Goal: Transaction & Acquisition: Purchase product/service

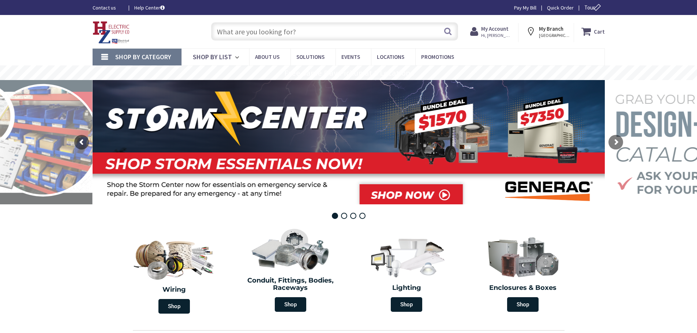
click at [287, 33] on input "text" at bounding box center [334, 31] width 247 height 18
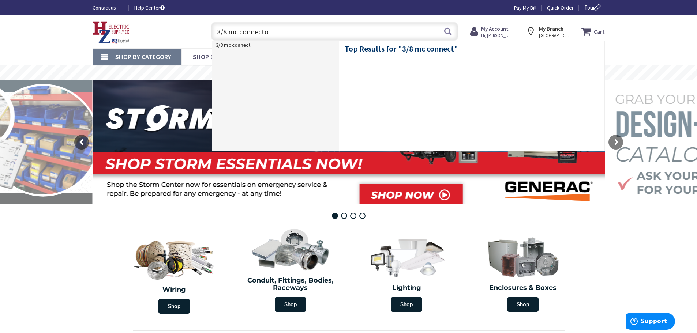
type input "3/8 mc connector"
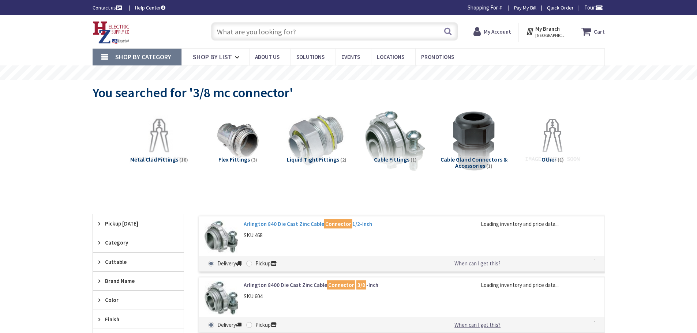
type input "[STREET_ADDRESS][US_STATE]"
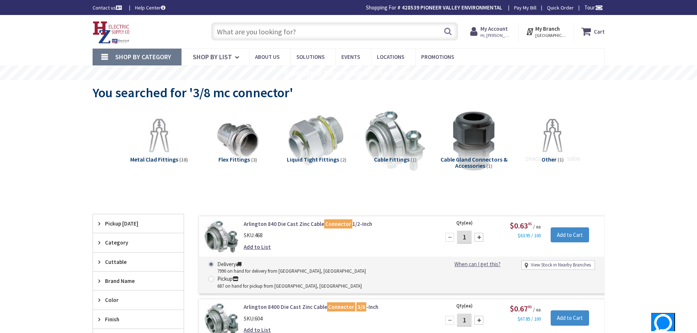
click at [268, 34] on input "text" at bounding box center [334, 31] width 247 height 18
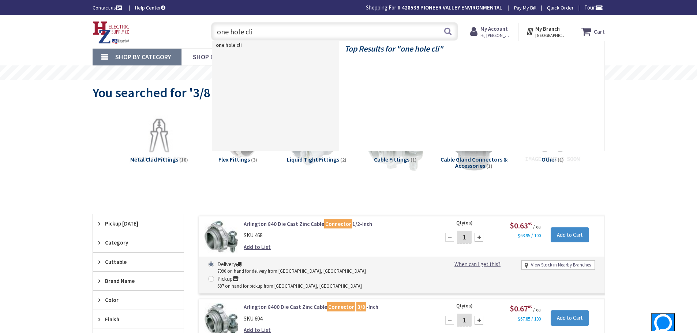
type input "one hole clip"
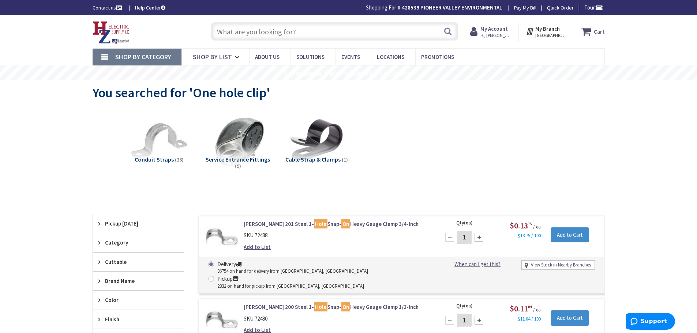
click at [328, 27] on input "text" at bounding box center [334, 31] width 247 height 18
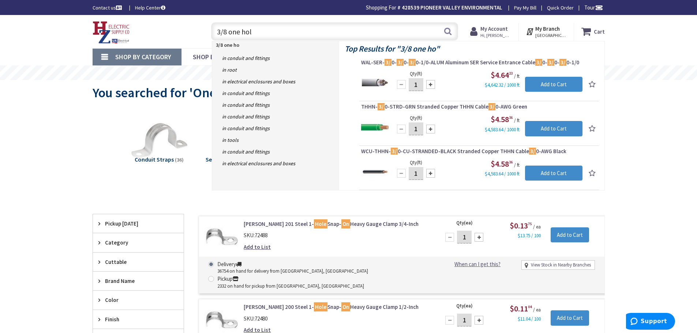
type input "3/8 one hole"
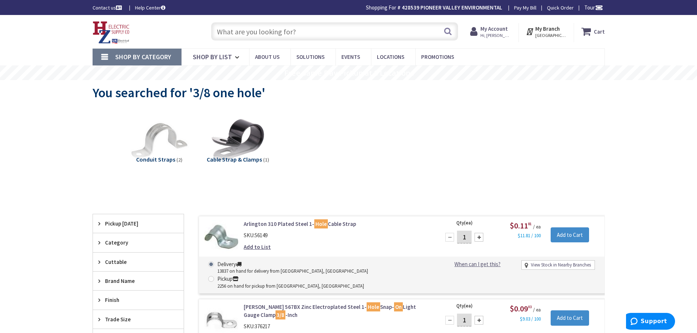
click at [324, 30] on input "text" at bounding box center [334, 31] width 247 height 18
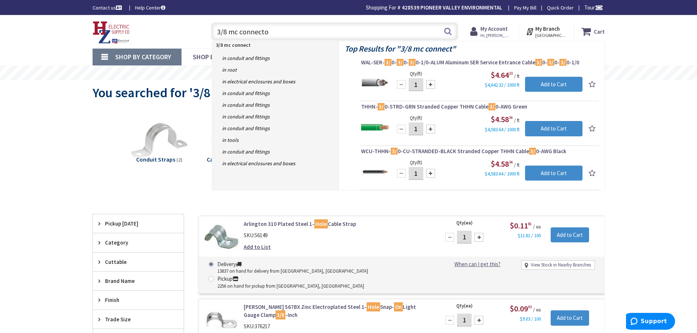
type input "3/8 mc connector"
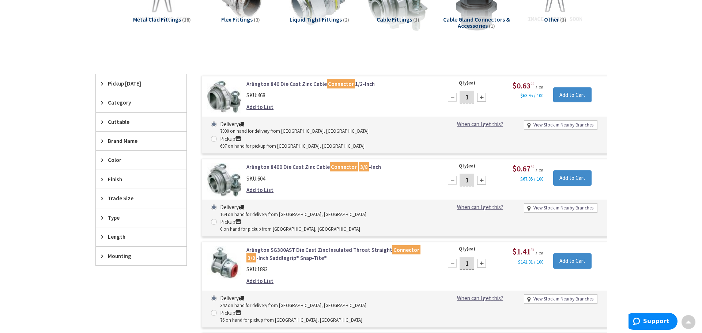
scroll to position [146, 0]
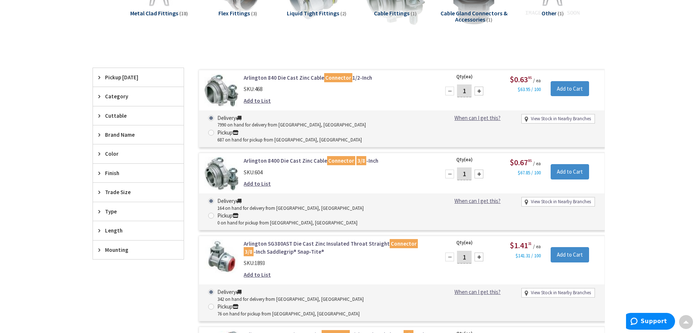
click at [468, 168] on input "1" at bounding box center [464, 174] width 15 height 13
type input "10"
click at [576, 164] on input "Add to Cart" at bounding box center [570, 171] width 38 height 15
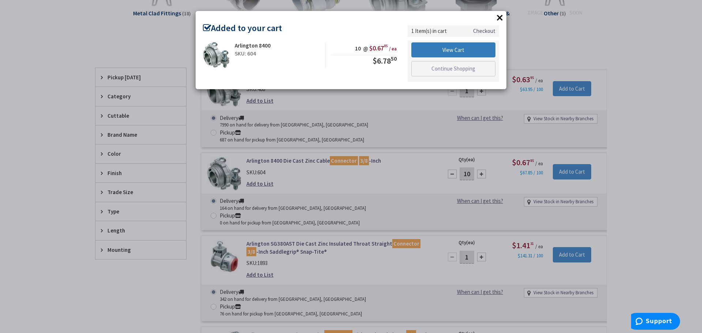
click at [453, 48] on link "View Cart" at bounding box center [454, 49] width 84 height 15
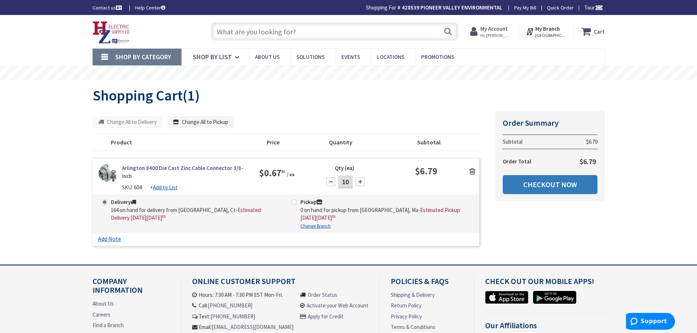
click at [528, 184] on link "Checkout Now" at bounding box center [550, 184] width 95 height 19
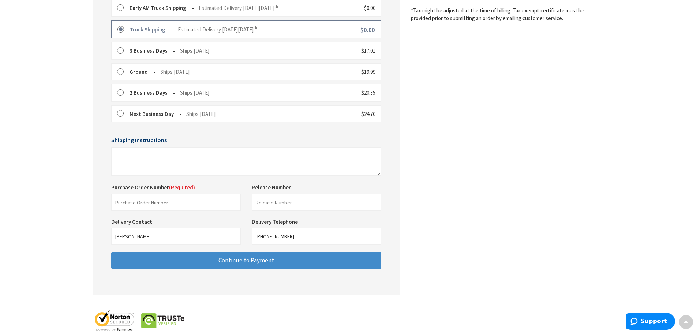
scroll to position [220, 0]
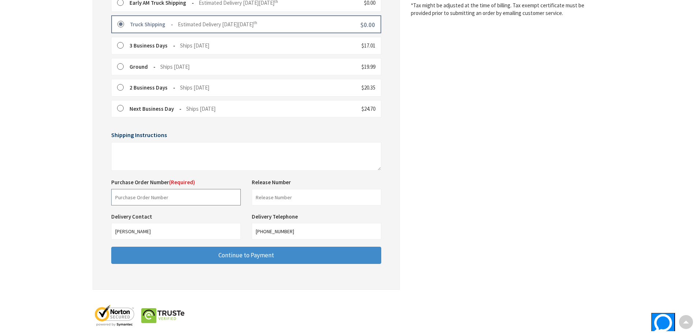
click at [174, 202] on input "text" at bounding box center [176, 197] width 130 height 16
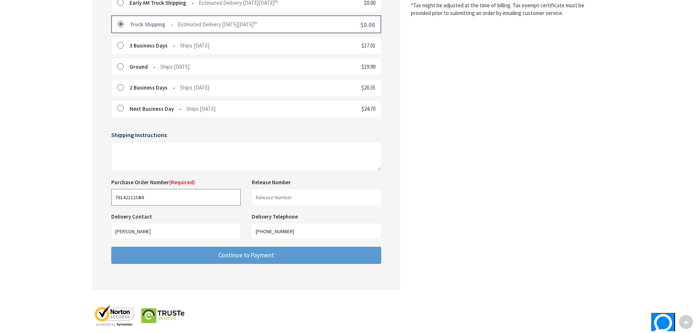
type input "76142112t4HI"
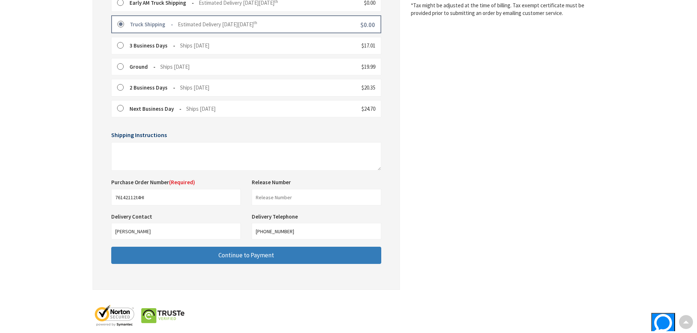
click at [321, 260] on button "Continue to Payment" at bounding box center [246, 255] width 270 height 17
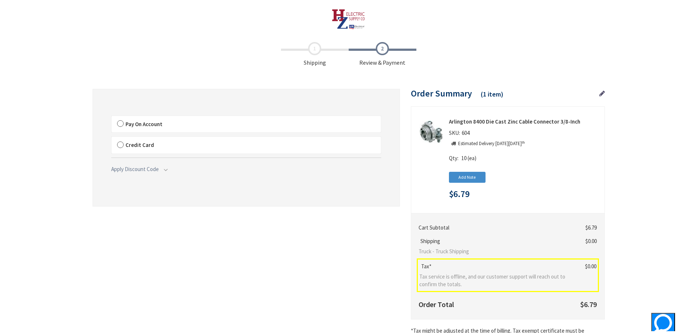
click at [120, 122] on label "Pay On Account" at bounding box center [246, 124] width 269 height 17
click at [112, 117] on input "Pay On Account" at bounding box center [112, 117] width 0 height 0
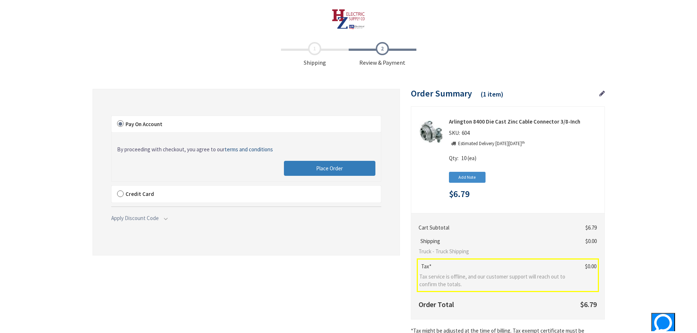
click at [306, 170] on button "Place Order" at bounding box center [329, 168] width 91 height 15
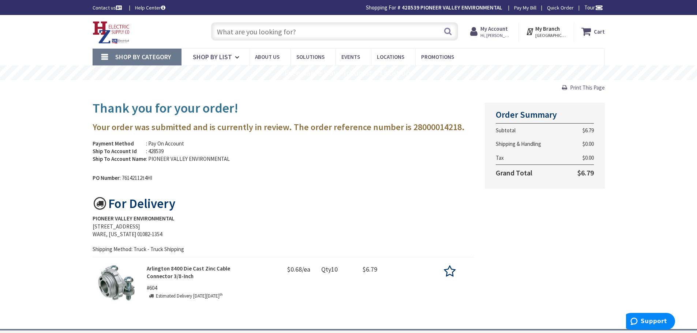
click at [113, 28] on img at bounding box center [111, 32] width 37 height 23
